Goal: Information Seeking & Learning: Learn about a topic

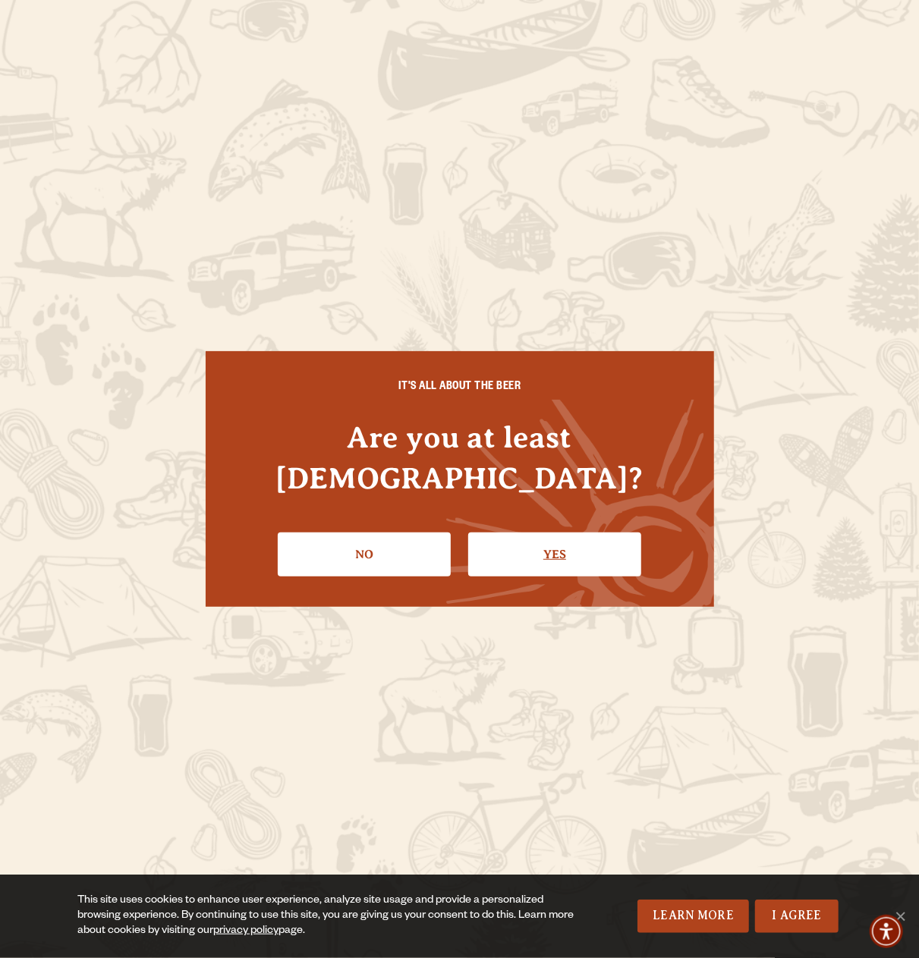
click at [496, 539] on link "Yes" at bounding box center [554, 555] width 173 height 44
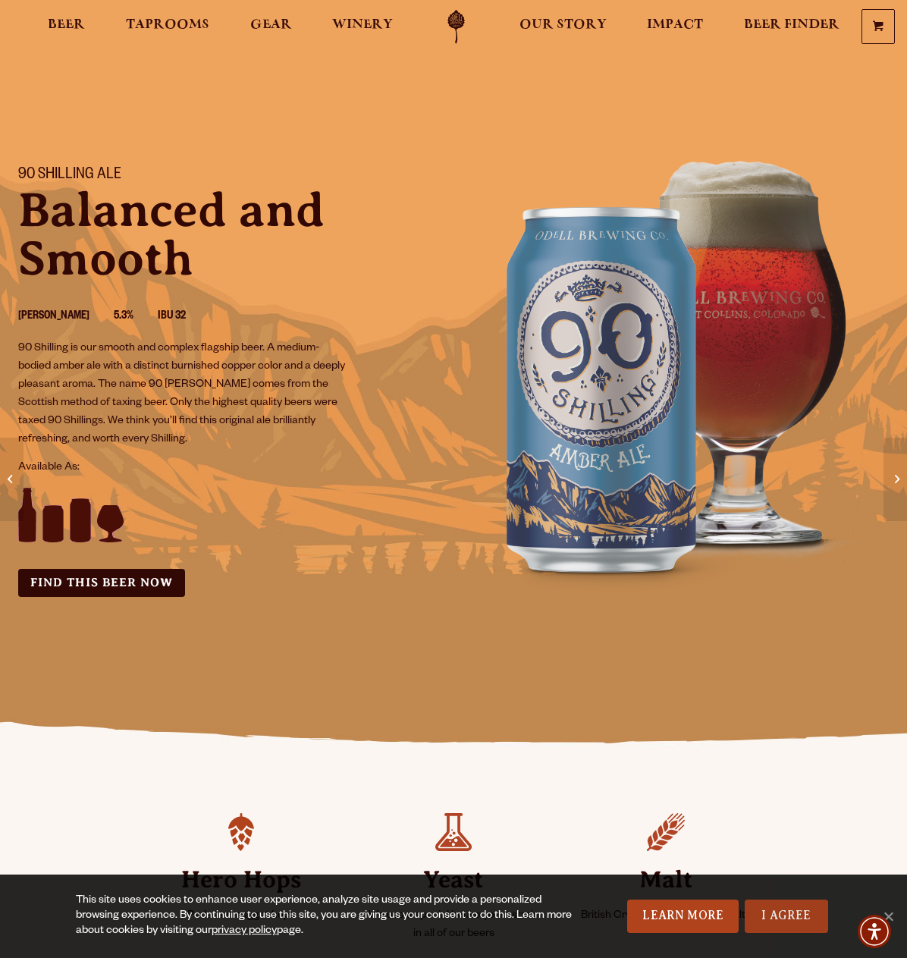
click at [788, 919] on link "I Agree" at bounding box center [786, 916] width 83 height 33
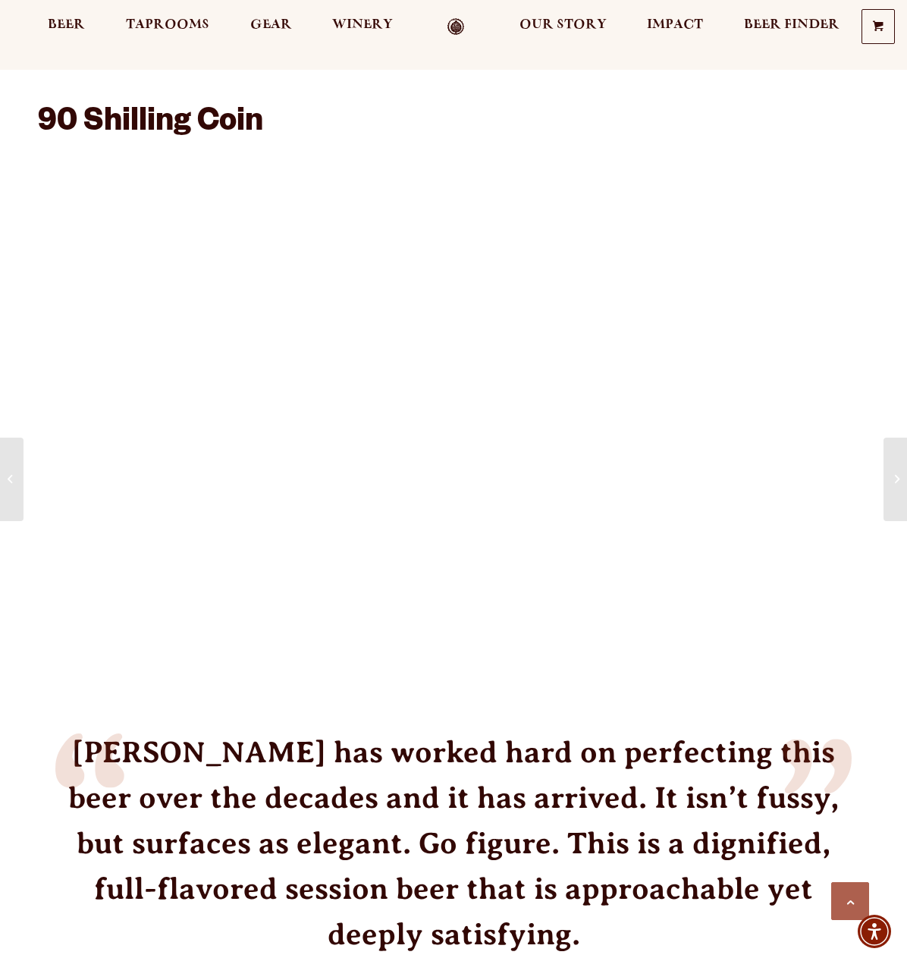
scroll to position [1138, 0]
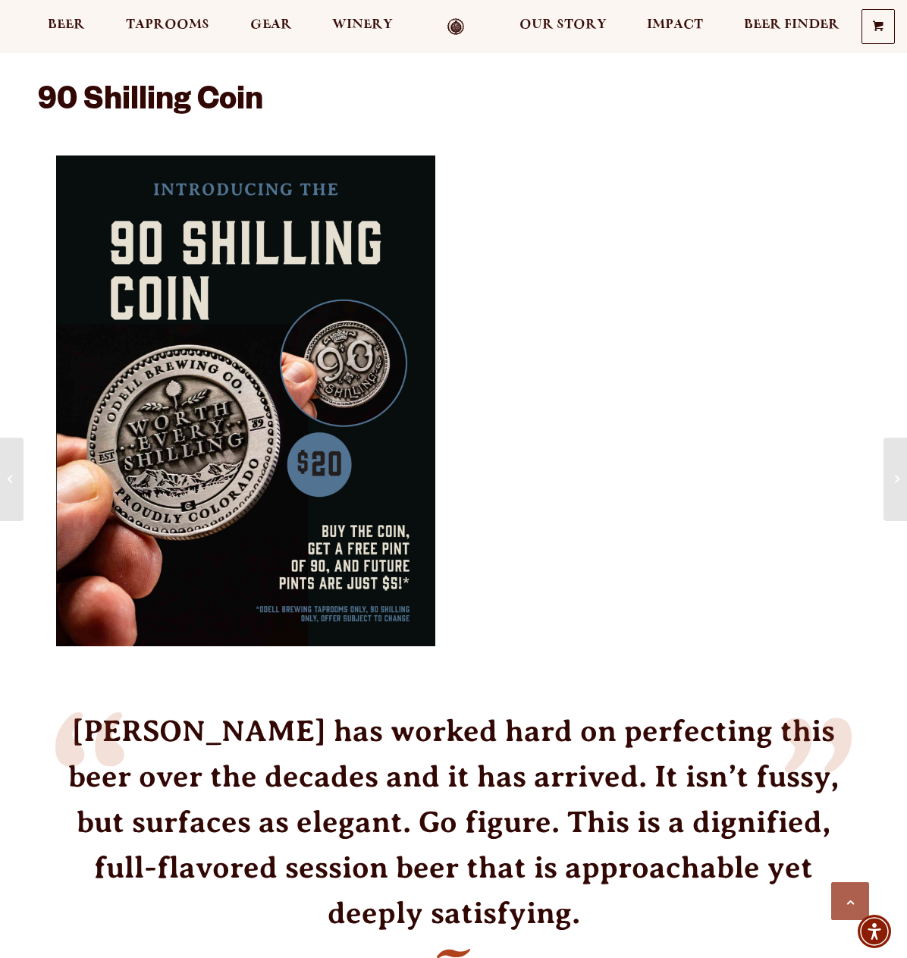
click at [318, 421] on img at bounding box center [245, 401] width 379 height 491
